Goal: Navigation & Orientation: Find specific page/section

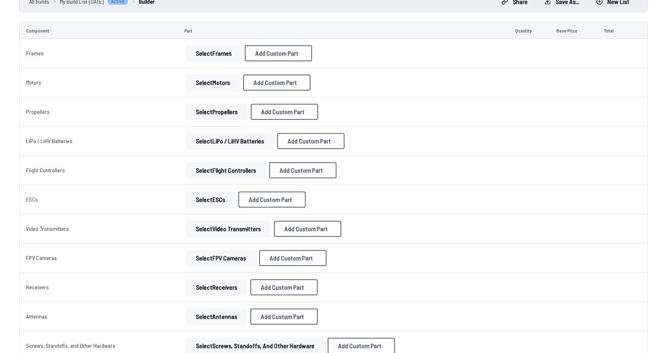
scroll to position [40, 0]
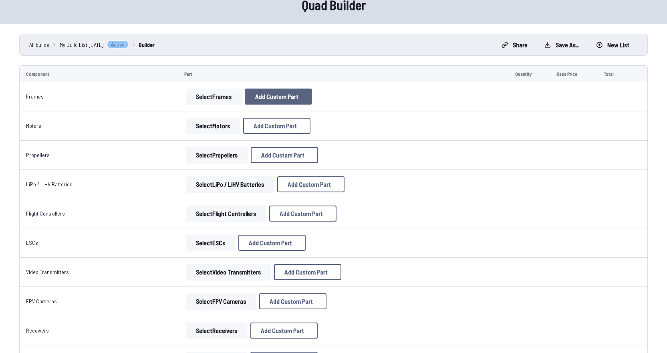
click at [285, 93] on span "Add Custom Part" at bounding box center [276, 96] width 43 height 6
select select "**********"
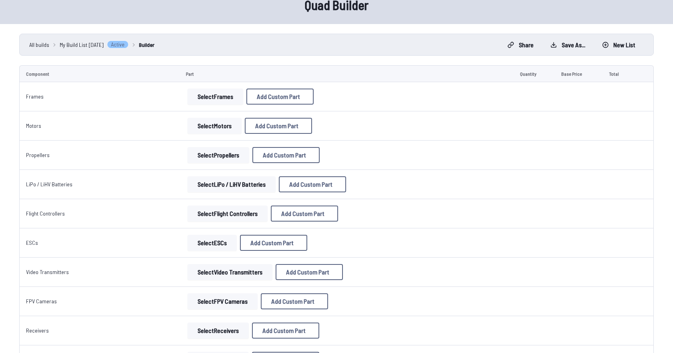
click at [414, 67] on icon at bounding box center [412, 69] width 4 height 4
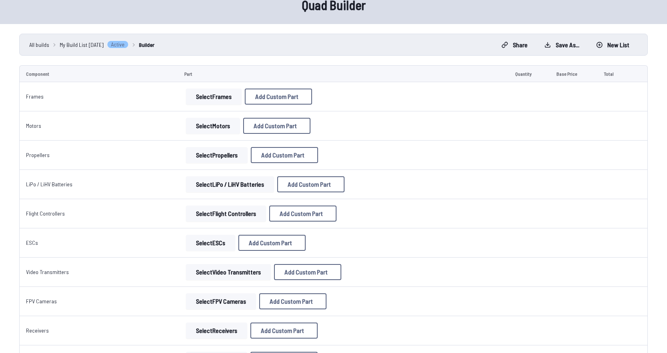
scroll to position [0, 0]
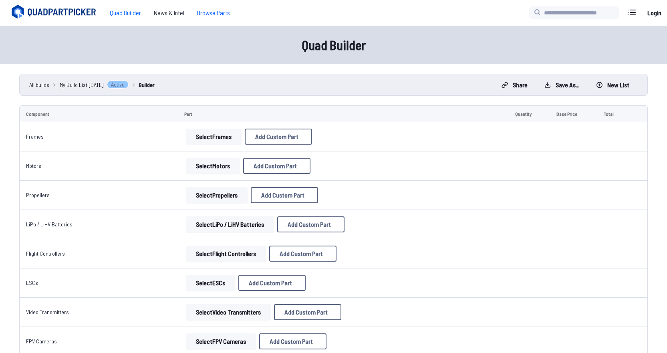
click at [216, 14] on span "Browse Parts" at bounding box center [214, 13] width 46 height 16
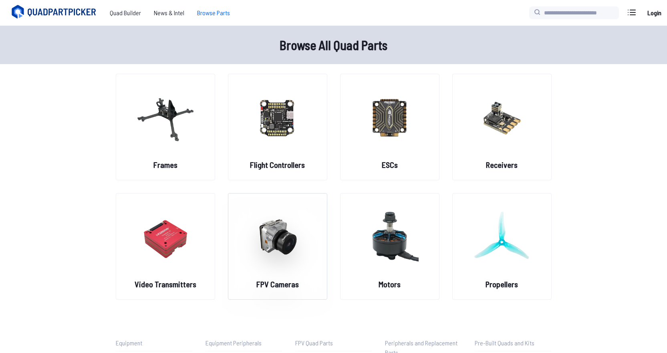
click at [279, 232] on img at bounding box center [278, 237] width 58 height 71
